Goal: Feedback & Contribution: Submit feedback/report problem

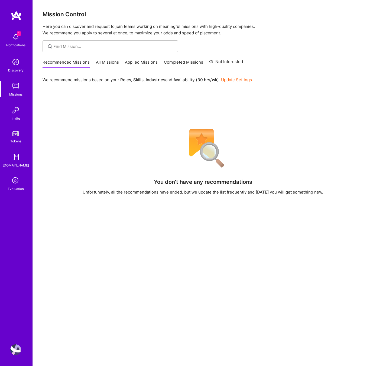
click at [13, 179] on icon at bounding box center [16, 181] width 10 height 10
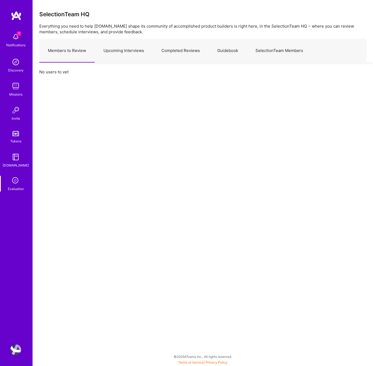
click at [130, 50] on link "Upcoming Interviews" at bounding box center [124, 51] width 58 height 24
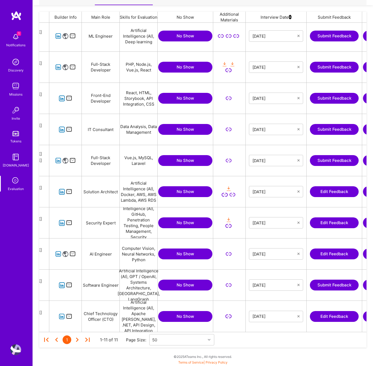
scroll to position [0, 48]
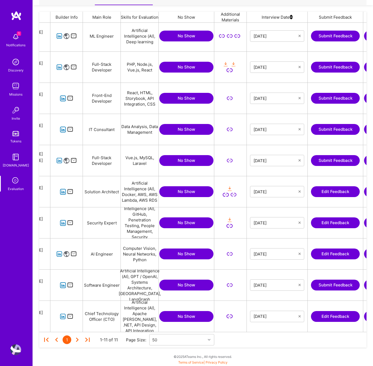
click at [333, 162] on button "Submit Feedback" at bounding box center [335, 160] width 49 height 11
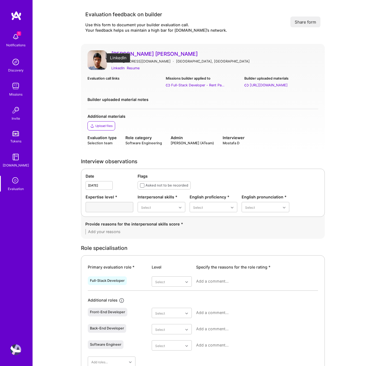
click at [118, 71] on div "LinkedIn" at bounding box center [117, 68] width 13 height 6
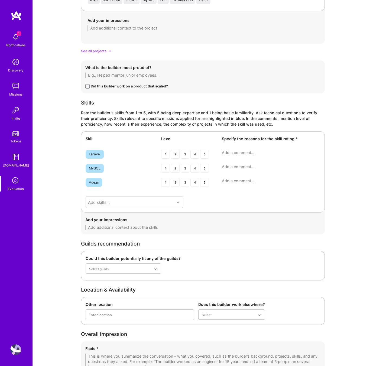
scroll to position [756, 0]
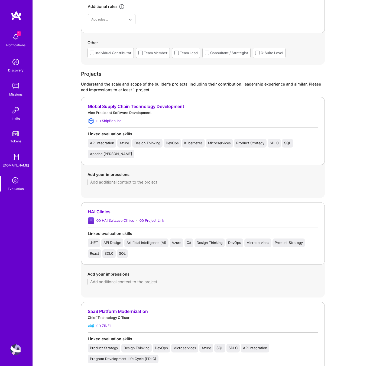
scroll to position [400, 0]
